Goal: Information Seeking & Learning: Learn about a topic

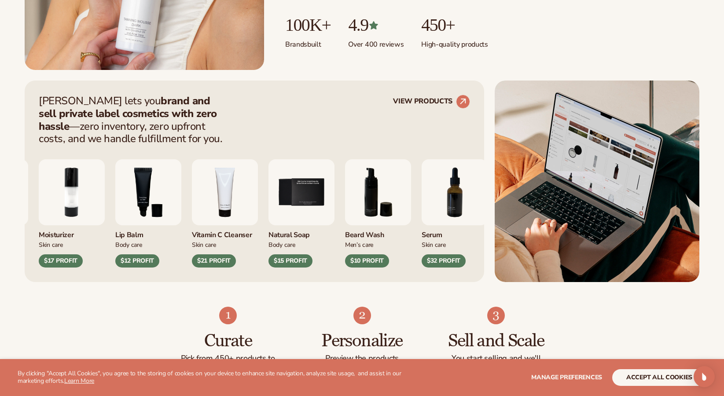
scroll to position [286, 0]
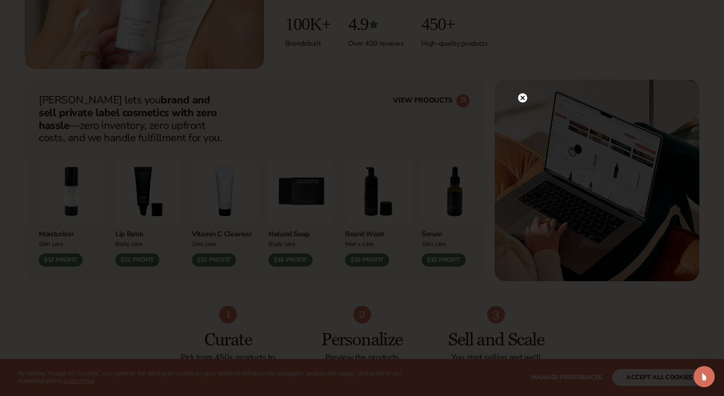
click at [526, 98] on circle at bounding box center [522, 97] width 9 height 9
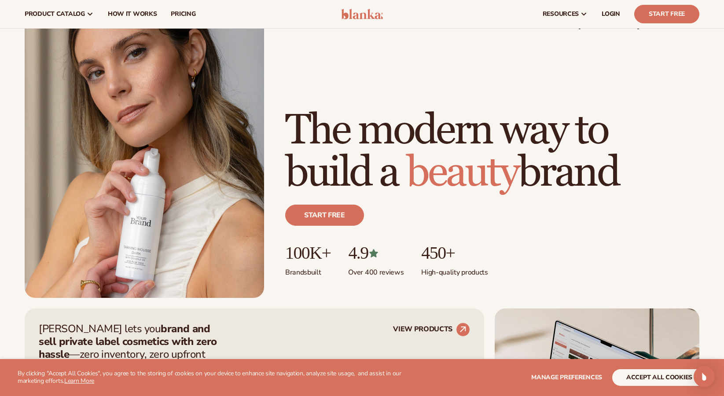
scroll to position [0, 0]
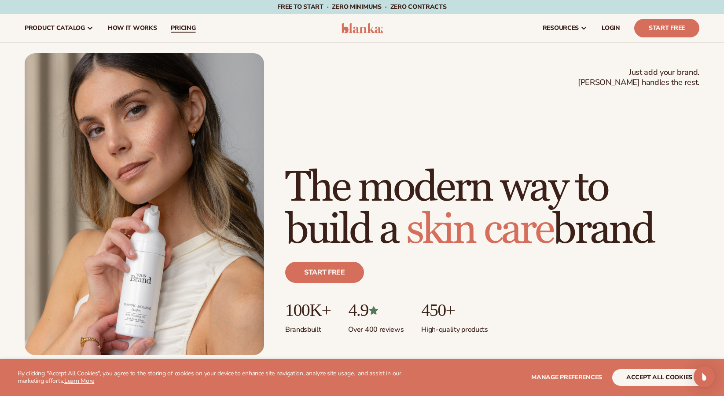
click at [176, 33] on link "pricing" at bounding box center [183, 28] width 39 height 28
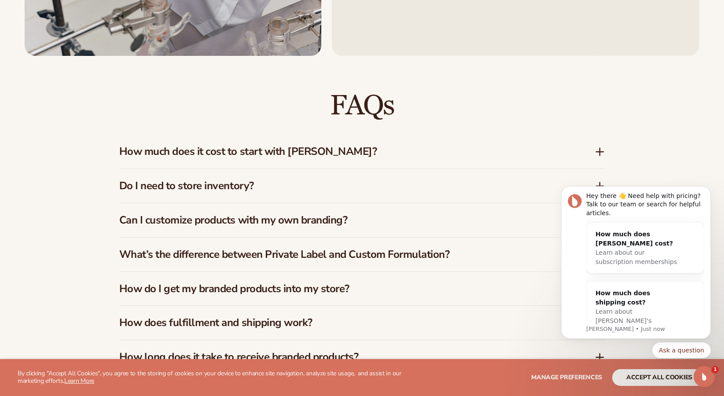
scroll to position [1231, 0]
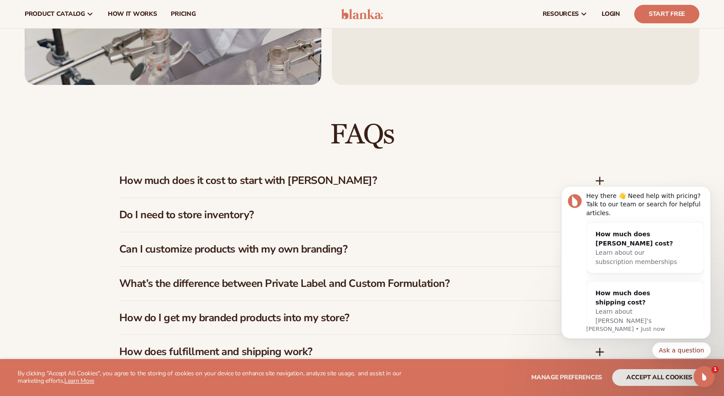
click at [332, 178] on h3 "How much does it cost to start with Blanka?" at bounding box center [343, 180] width 449 height 13
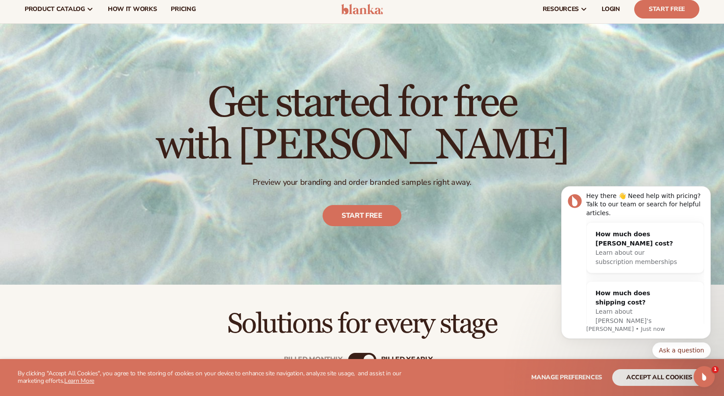
scroll to position [12, 0]
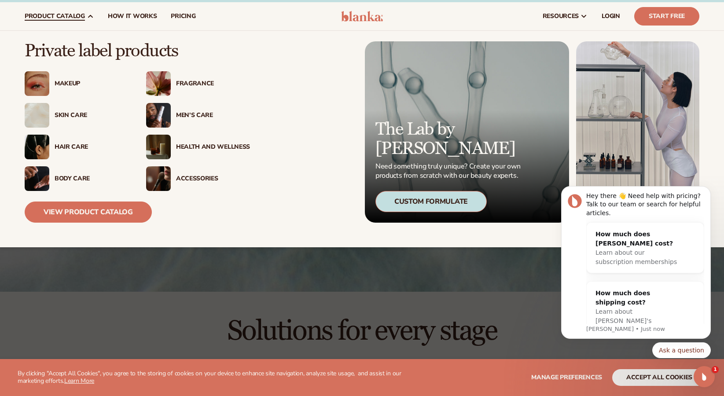
click at [69, 115] on div "Skin Care" at bounding box center [92, 115] width 74 height 7
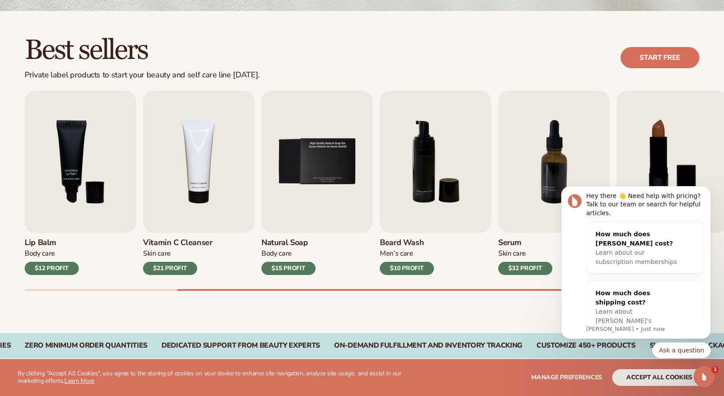
scroll to position [239, 0]
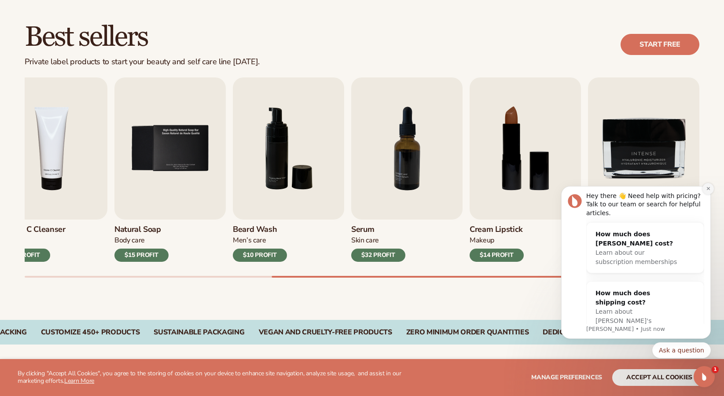
click at [708, 190] on icon "Dismiss notification" at bounding box center [708, 188] width 5 height 5
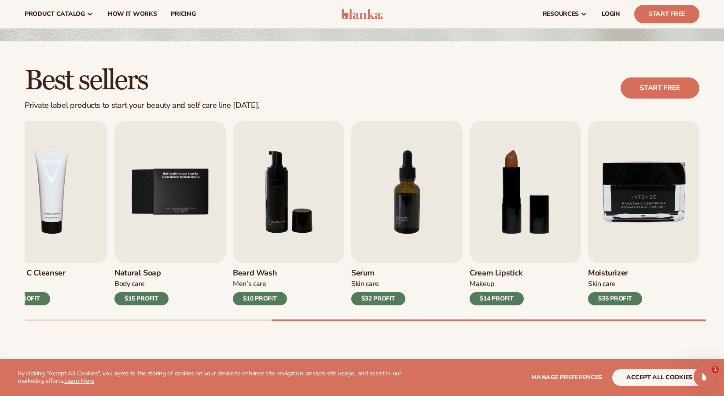
scroll to position [194, 0]
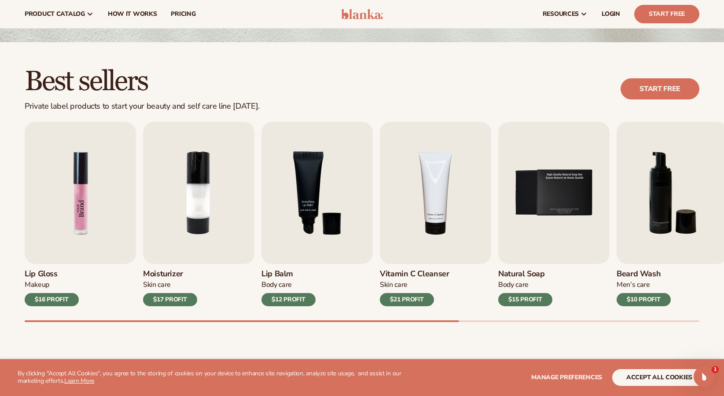
click at [89, 198] on img "1 / 9" at bounding box center [80, 193] width 111 height 142
click at [318, 237] on img "3 / 9" at bounding box center [316, 193] width 111 height 142
